Goal: Check status

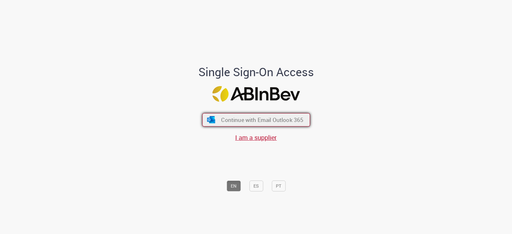
click at [276, 122] on span "Continue with Email Outlook 365" at bounding box center [262, 119] width 82 height 7
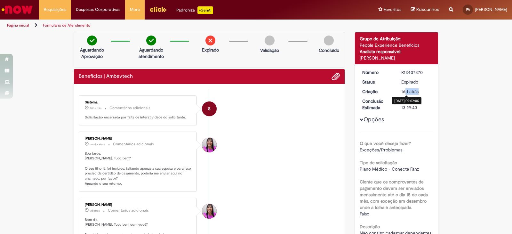
drag, startPoint x: 404, startPoint y: 93, endPoint x: 420, endPoint y: 93, distance: 16.0
click at [420, 93] on div "16d atrás 16 dias atrás [DATE] 09:02:06" at bounding box center [417, 91] width 30 height 6
